Goal: Find specific page/section: Find specific page/section

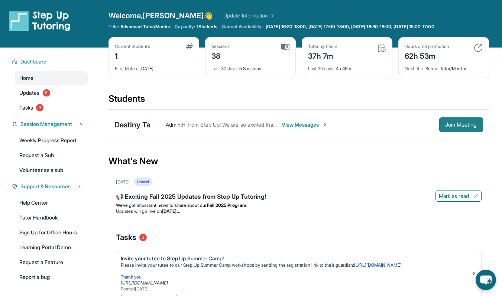
click at [452, 126] on span "Join Meeting" at bounding box center [461, 125] width 32 height 4
click at [209, 27] on span "1 Students" at bounding box center [207, 27] width 21 height 6
click at [48, 64] on button "Dashboard" at bounding box center [50, 61] width 66 height 7
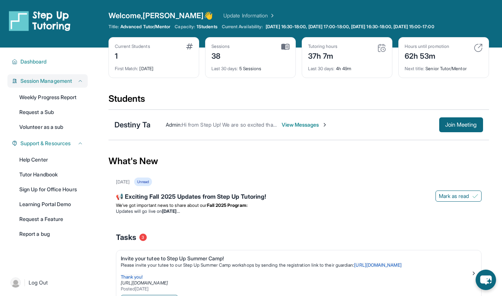
click at [59, 80] on span "Session Management" at bounding box center [46, 80] width 52 height 7
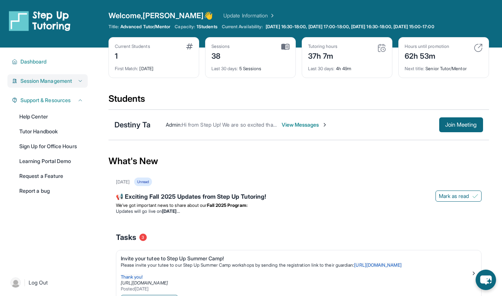
click at [59, 80] on span "Session Management" at bounding box center [46, 80] width 52 height 7
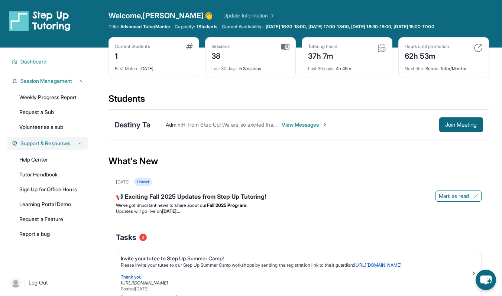
click at [58, 146] on span "Support & Resources" at bounding box center [45, 143] width 50 height 7
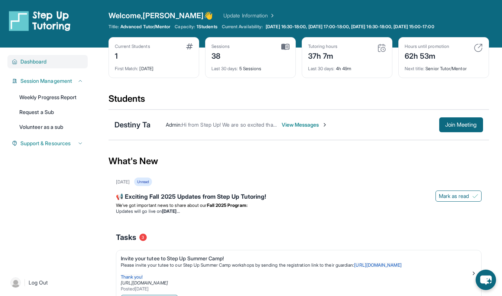
click at [39, 58] on span "Dashboard" at bounding box center [33, 61] width 26 height 7
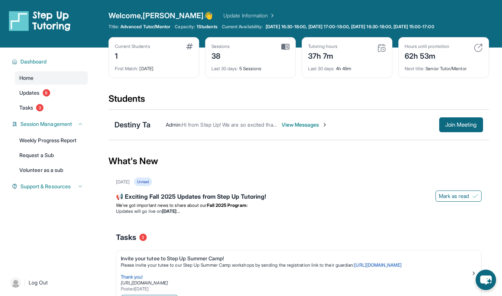
click at [153, 121] on div "Admin : Hi from Step Up! We are so excited that you are matched with one anothe…" at bounding box center [317, 124] width 332 height 15
click at [313, 125] on span "View Messages" at bounding box center [305, 124] width 46 height 7
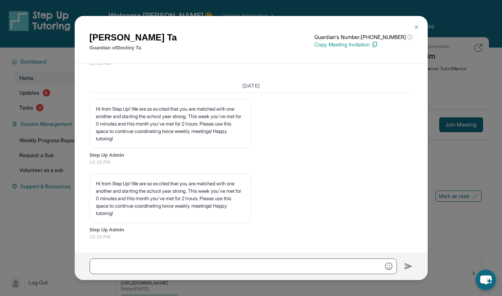
scroll to position [12629, 0]
click at [417, 27] on img at bounding box center [417, 27] width 6 height 6
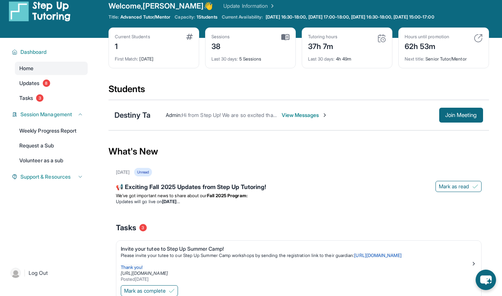
scroll to position [0, 0]
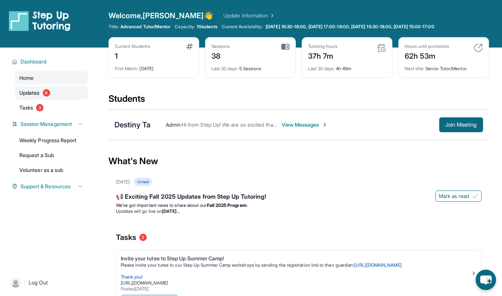
click at [39, 93] on span "Updates" at bounding box center [29, 92] width 20 height 7
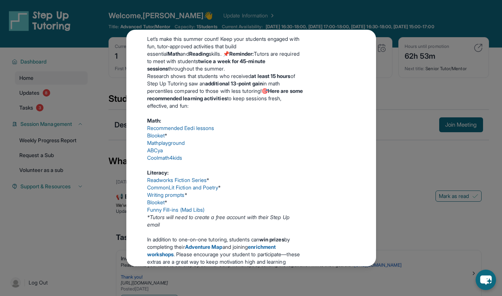
scroll to position [407, 0]
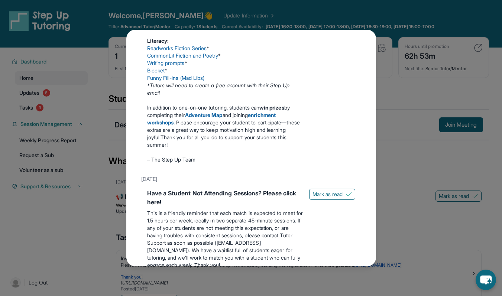
click at [59, 106] on div "Updates [DATE] 📢 Exciting Fall 2025 Updates from Step Up Tutoring! We’ve got im…" at bounding box center [251, 148] width 502 height 296
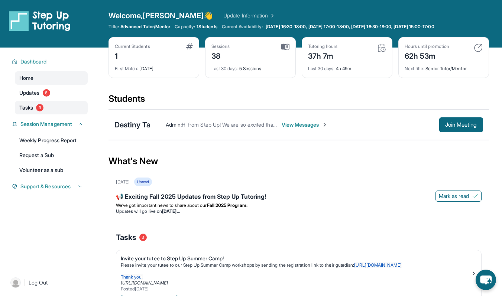
click at [31, 110] on span "Tasks" at bounding box center [26, 107] width 14 height 7
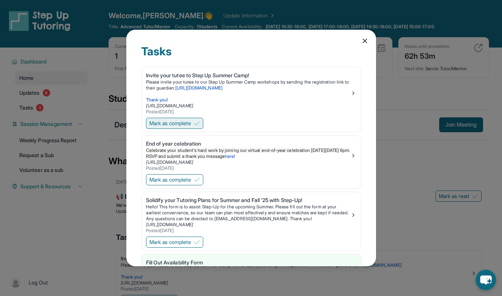
scroll to position [84, 0]
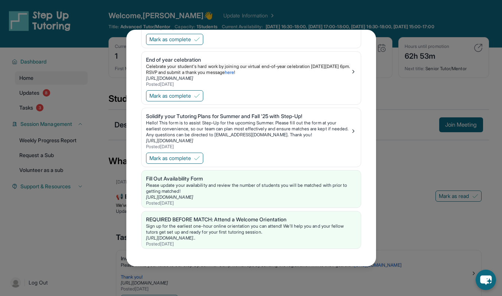
click at [64, 115] on div "Tasks Invite your tutee to Step Up Summer Camp! Please invite your tutee to our…" at bounding box center [251, 148] width 502 height 296
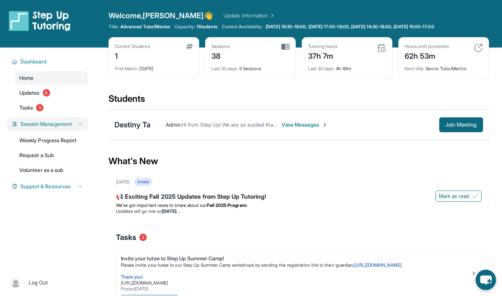
click at [64, 126] on span "Session Management" at bounding box center [46, 123] width 52 height 7
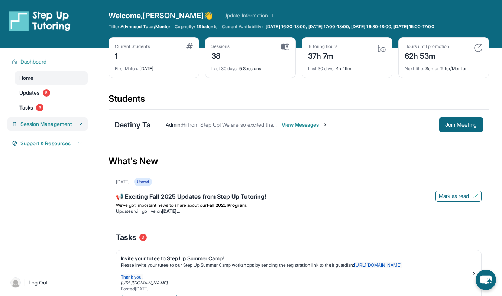
click at [62, 125] on span "Session Management" at bounding box center [46, 123] width 52 height 7
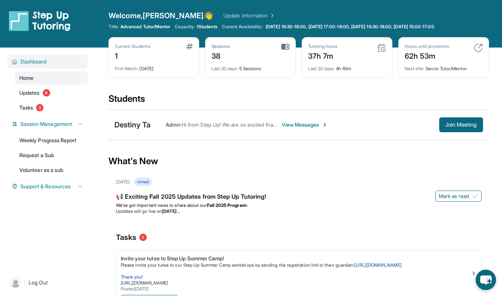
click at [41, 62] on span "Dashboard" at bounding box center [33, 61] width 26 height 7
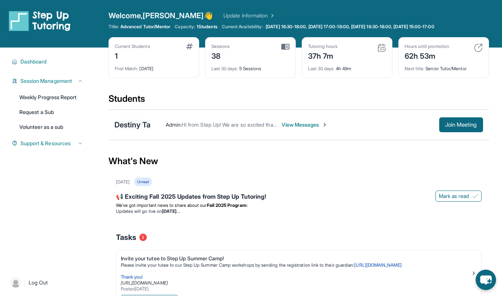
click at [139, 122] on div "Destiny Ta" at bounding box center [133, 125] width 36 height 10
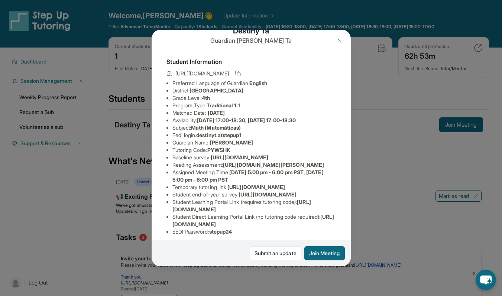
scroll to position [33, 0]
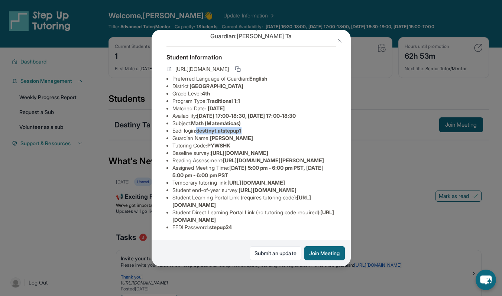
drag, startPoint x: 251, startPoint y: 120, endPoint x: 200, endPoint y: 122, distance: 51.0
click at [200, 127] on li "Eedi login : destinyt.atstepup1" at bounding box center [254, 130] width 164 height 7
copy span "destinyt.atstepup1"
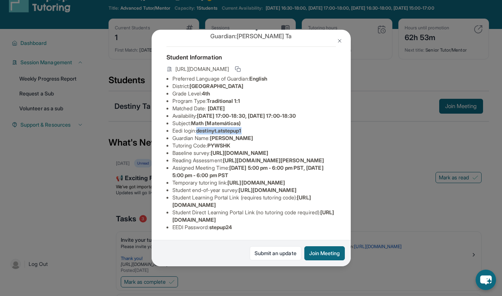
scroll to position [20, 0]
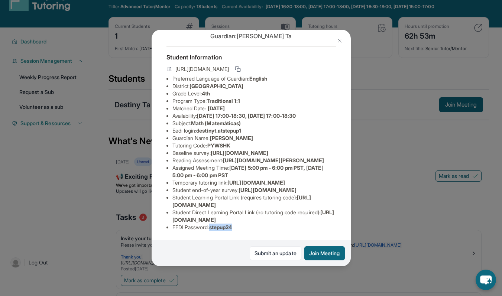
drag, startPoint x: 248, startPoint y: 226, endPoint x: 213, endPoint y: 228, distance: 34.6
click at [213, 228] on li "EEDI Password : stepup24" at bounding box center [254, 227] width 164 height 7
copy span "stepup24"
